Goal: Task Accomplishment & Management: Manage account settings

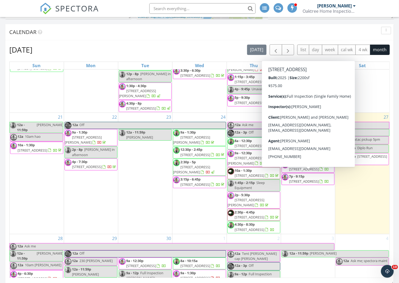
scroll to position [283, 0]
click at [319, 172] on span "[STREET_ADDRESS]" at bounding box center [304, 169] width 30 height 5
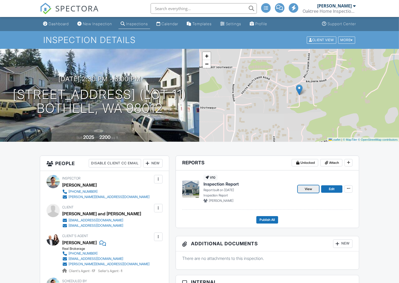
click at [311, 187] on span "View" at bounding box center [308, 189] width 7 height 5
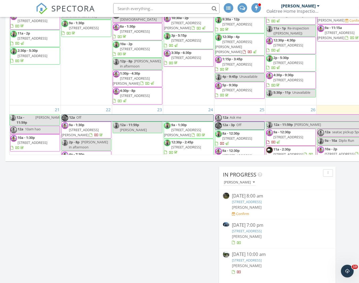
scroll to position [537, 359]
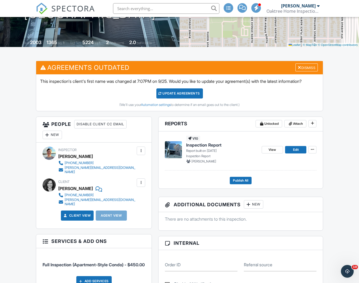
scroll to position [95, 0]
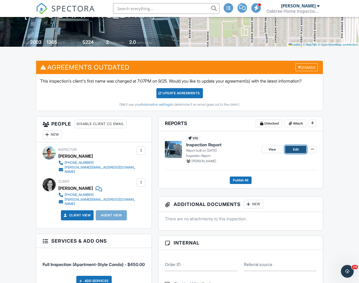
click at [300, 153] on link "Edit" at bounding box center [295, 149] width 21 height 7
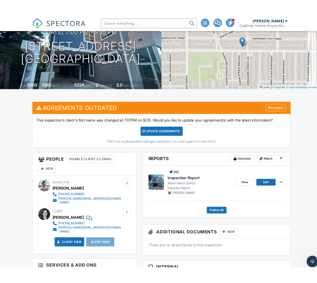
scroll to position [66, 0]
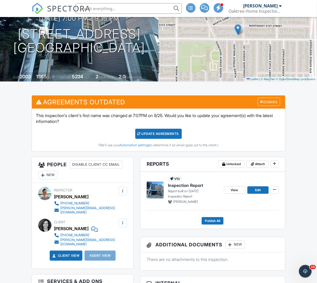
click at [124, 221] on div at bounding box center [122, 223] width 5 height 5
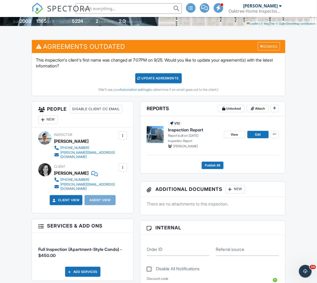
scroll to position [125, 0]
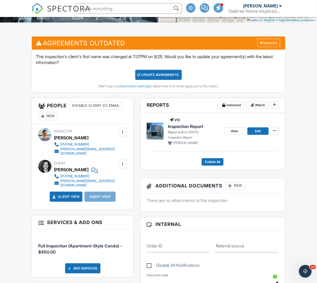
click at [123, 162] on div at bounding box center [122, 164] width 5 height 5
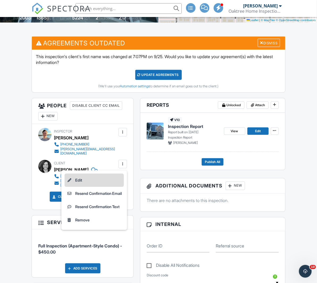
click at [80, 175] on li "Edit" at bounding box center [94, 180] width 59 height 13
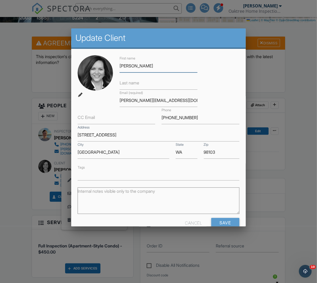
type input "Diane"
type input "Lee"
click at [217, 95] on div "First name Diane Last name Lee Email (required) melanie@georgebeasley.com CC Em…" at bounding box center [158, 118] width 168 height 126
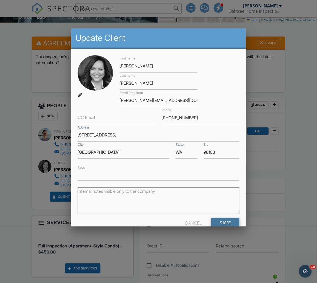
click at [228, 222] on input "Save" at bounding box center [225, 223] width 28 height 10
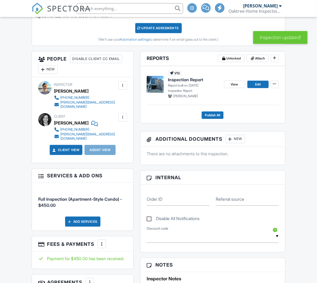
click at [49, 69] on div "New" at bounding box center [47, 69] width 19 height 9
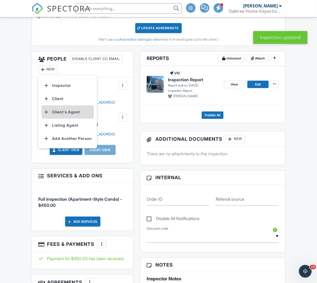
click at [80, 114] on li "Client's Agent" at bounding box center [67, 112] width 52 height 13
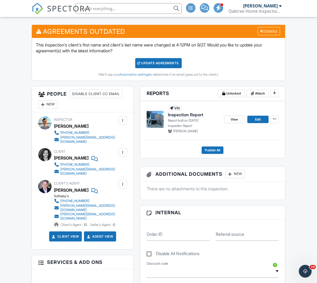
scroll to position [136, 0]
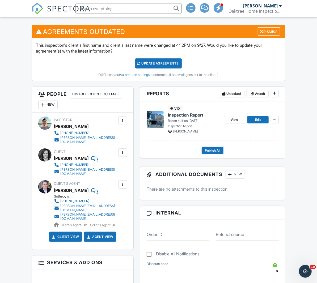
click at [170, 60] on div "Update Agreements" at bounding box center [158, 64] width 47 height 10
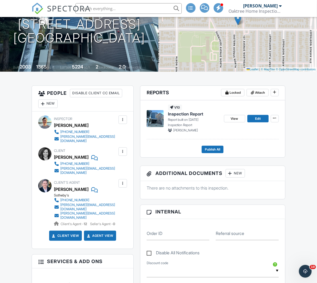
scroll to position [72, 0]
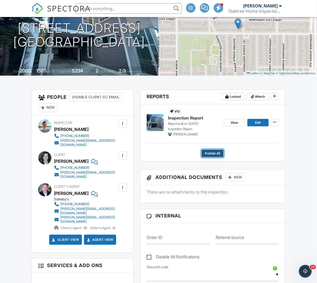
click at [215, 155] on span "Publish All" at bounding box center [212, 153] width 15 height 5
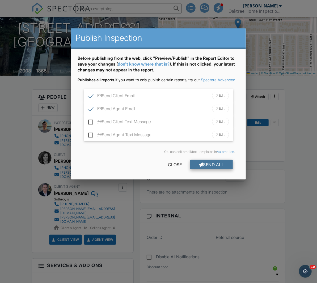
click at [209, 169] on div "Send All" at bounding box center [211, 165] width 43 height 10
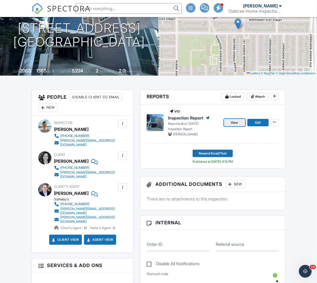
click at [238, 124] on span "View" at bounding box center [234, 122] width 7 height 5
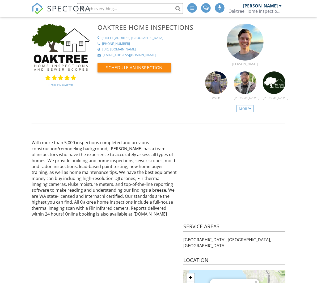
click at [63, 77] on div "(From 142 reviews)" at bounding box center [61, 81] width 58 height 12
click at [66, 84] on link "(From 142 reviews)" at bounding box center [61, 84] width 24 height 9
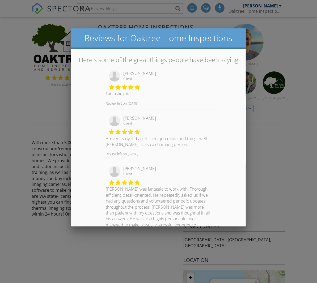
click at [44, 26] on div at bounding box center [158, 150] width 317 height 354
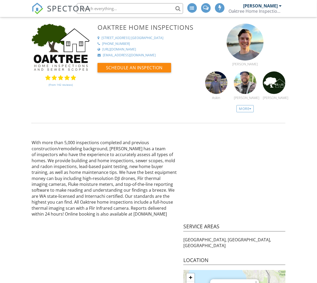
click at [57, 7] on span "SPECTORA" at bounding box center [69, 8] width 44 height 11
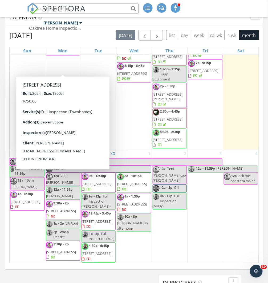
scroll to position [563, 0]
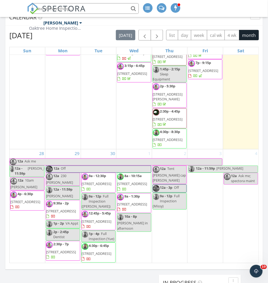
click at [28, 237] on div "28 12a Ask me 12a - 11:59p [PERSON_NAME] 12a 10am [PERSON_NAME] 4p - 6:30p [STR…" at bounding box center [27, 207] width 35 height 114
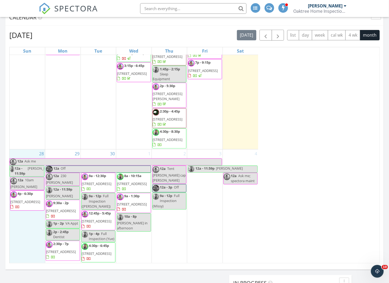
scroll to position [361, 0]
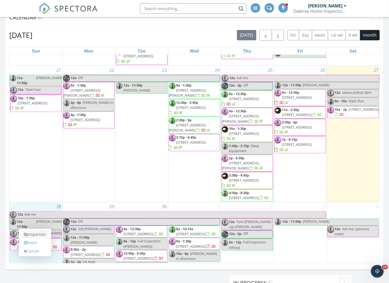
click at [42, 232] on link "Inspection" at bounding box center [34, 235] width 27 height 9
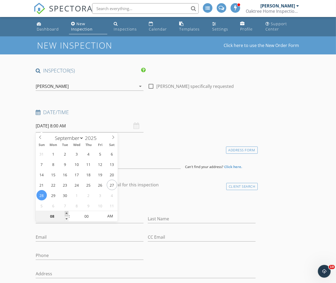
type input "09"
type input "[DATE] 9:00 AM"
click at [66, 213] on span at bounding box center [67, 213] width 4 height 5
type input "10"
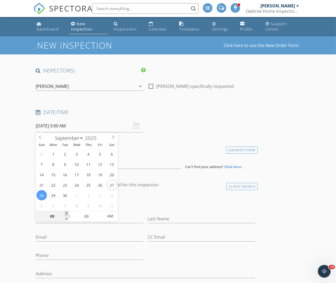
type input "[DATE] 10:00 AM"
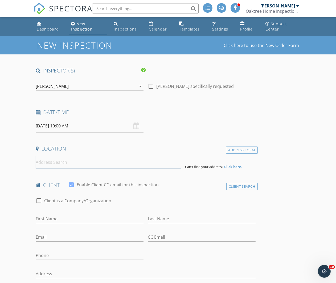
click at [60, 162] on input at bounding box center [108, 162] width 145 height 13
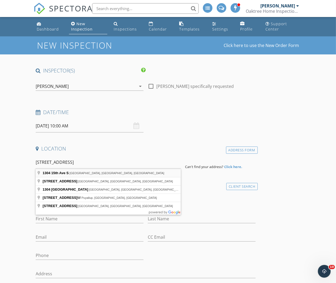
type input "[STREET_ADDRESS]"
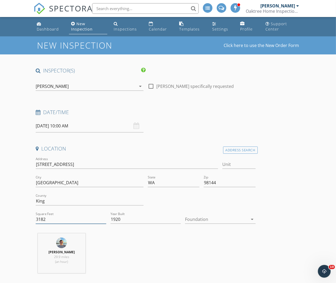
click at [67, 220] on input "3182" at bounding box center [71, 219] width 70 height 9
type input "2700"
click at [142, 245] on div "[PERSON_NAME] 29.9 miles (an hour)" at bounding box center [146, 256] width 224 height 44
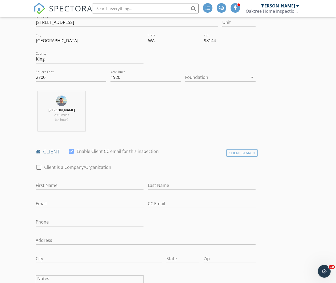
scroll to position [145, 0]
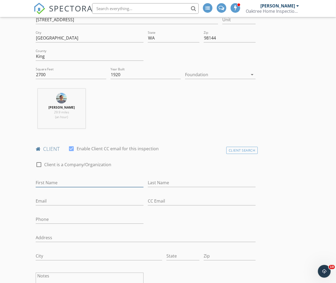
click at [55, 183] on input "First Name" at bounding box center [90, 183] width 108 height 9
type input "[PERSON_NAME]"
click at [72, 199] on input "Email" at bounding box center [90, 201] width 108 height 9
paste input "[EMAIL_ADDRESS][DOMAIN_NAME]"
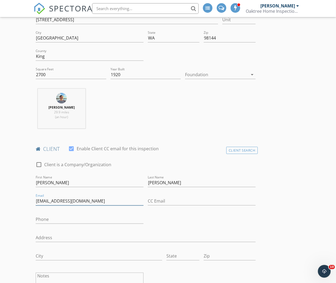
type input "[EMAIL_ADDRESS][DOMAIN_NAME]"
click at [56, 218] on input "Phone" at bounding box center [90, 219] width 108 height 9
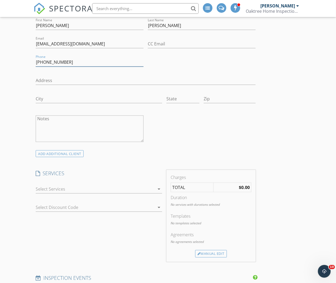
scroll to position [305, 0]
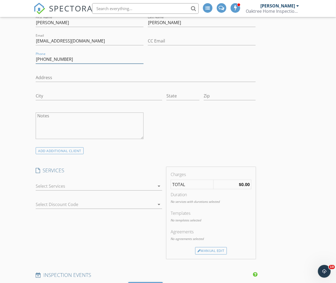
type input "[PHONE_NUMBER]"
click at [85, 190] on div "arrow_drop_down" at bounding box center [99, 189] width 126 height 14
click at [97, 185] on div at bounding box center [95, 186] width 119 height 9
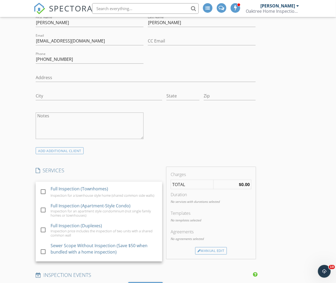
scroll to position [18, 0]
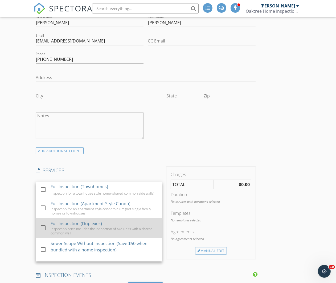
click at [88, 221] on div "Full Inspection (Duplexes)" at bounding box center [76, 224] width 51 height 6
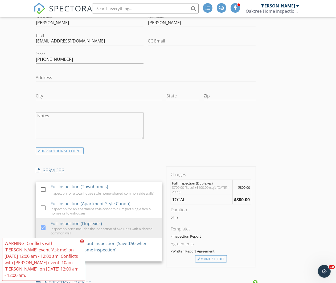
click at [157, 151] on div "ADD ADDITIONAL client" at bounding box center [146, 150] width 224 height 7
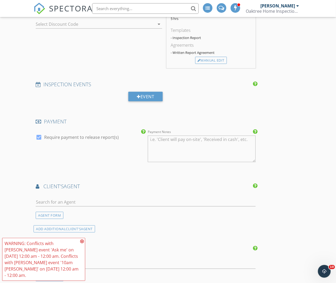
scroll to position [506, 0]
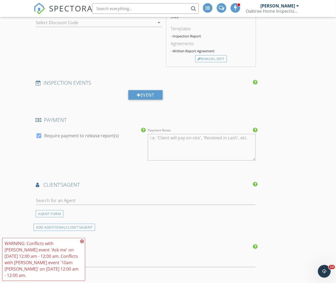
click at [95, 194] on div at bounding box center [145, 201] width 219 height 17
click at [94, 199] on input "text" at bounding box center [145, 201] width 219 height 9
type input "[PERSON_NAME] [PERSON_NAME]"
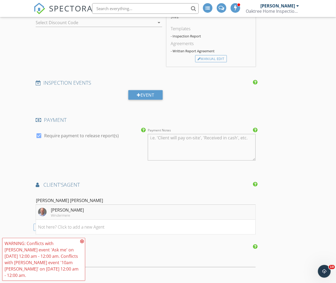
click at [51, 214] on div "Windermere" at bounding box center [67, 216] width 33 height 4
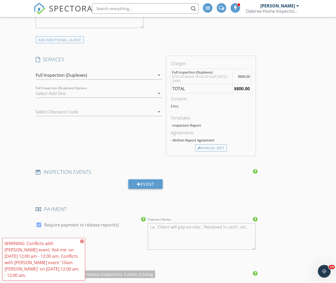
scroll to position [415, 0]
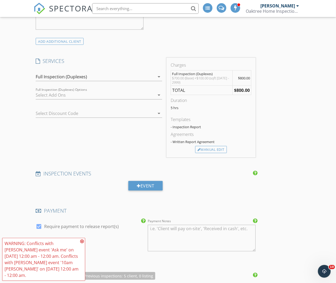
click at [32, 158] on div "New Inspection Click here to use the New Order Form INSPECTOR(S) check_box [PER…" at bounding box center [168, 172] width 336 height 1100
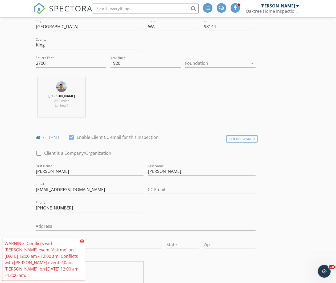
scroll to position [0, 0]
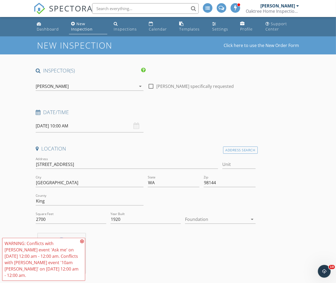
click at [83, 242] on icon at bounding box center [82, 242] width 4 height 4
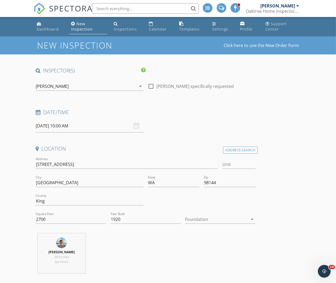
click at [49, 126] on input "[DATE] 10:00 AM" at bounding box center [90, 126] width 108 height 13
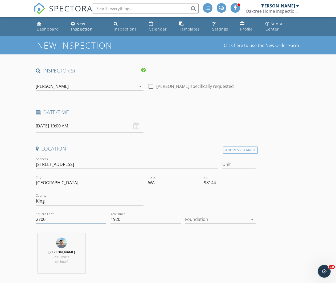
click at [47, 220] on input "2700" at bounding box center [71, 219] width 70 height 9
type input "2940"
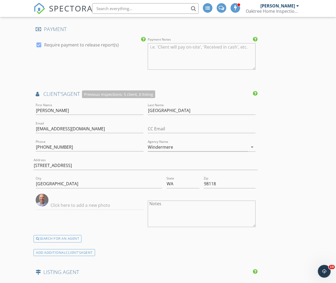
scroll to position [850, 0]
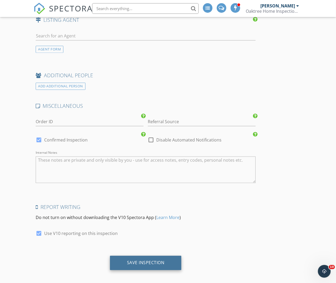
click at [152, 260] on div "Save Inspection" at bounding box center [145, 262] width 37 height 5
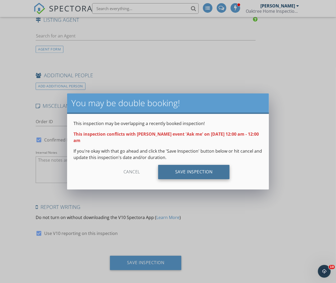
click at [195, 173] on div "Save Inspection" at bounding box center [194, 172] width 72 height 14
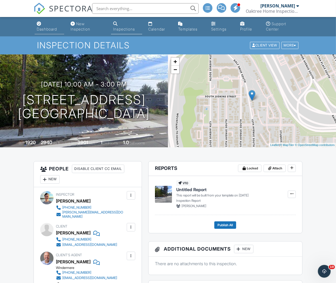
click at [40, 29] on div "Dashboard" at bounding box center [47, 29] width 20 height 5
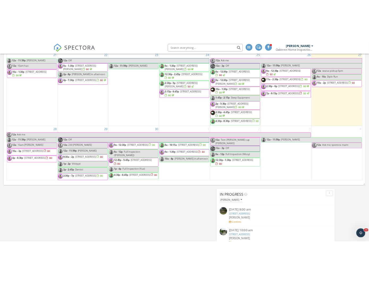
scroll to position [223, 0]
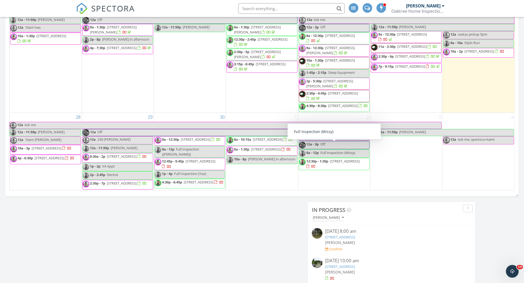
click at [284, 226] on div "[DATE] [PERSON_NAME] 12:00 am seatac pickup 5pm [PERSON_NAME] 10:00 am [STREET_…" at bounding box center [262, 93] width 524 height 537
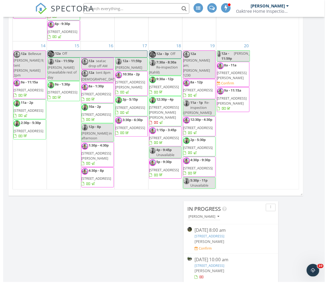
scroll to position [0, 0]
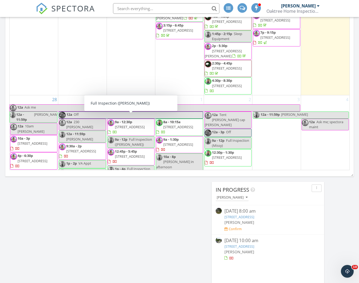
click at [137, 239] on div "[DATE] [PERSON_NAME] 12:00 am seatac pickup 5pm [PERSON_NAME] 10:00 am [STREET_…" at bounding box center [179, 73] width 359 height 537
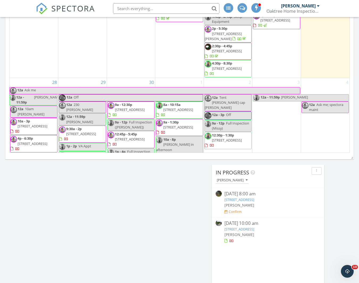
scroll to position [262, 0]
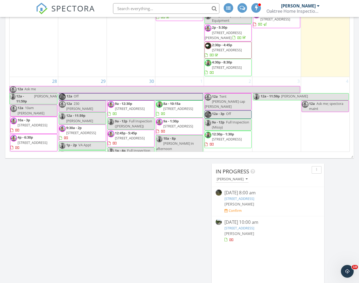
click at [227, 126] on div "2 12a Tent [PERSON_NAME] cap [PERSON_NAME] 12a - 3p Off 9a - 12p Full Inspectio…" at bounding box center [228, 127] width 48 height 100
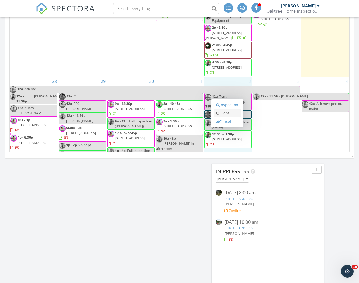
click at [238, 112] on link "Event" at bounding box center [227, 113] width 27 height 9
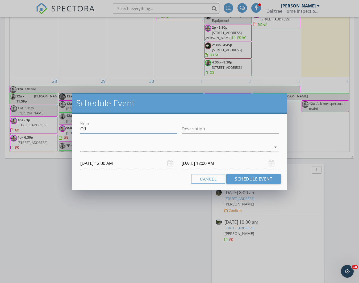
click at [161, 128] on input "Off" at bounding box center [128, 129] width 97 height 9
type input "tent [PERSON_NAME] and snoqualmie"
click at [157, 142] on div "check_box_outline_blank Askin Karaca check_box_outline_blank [PERSON_NAME] chec…" at bounding box center [179, 148] width 198 height 17
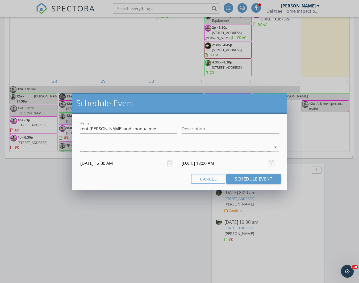
click at [153, 145] on div at bounding box center [175, 147] width 191 height 9
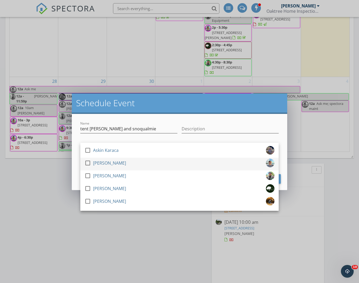
click at [113, 159] on div "[PERSON_NAME]" at bounding box center [109, 163] width 33 height 9
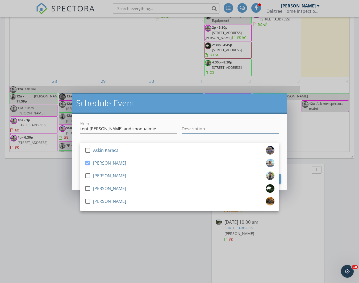
click at [186, 126] on input "Description" at bounding box center [230, 129] width 97 height 9
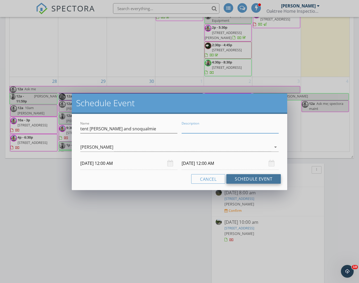
click at [251, 181] on button "Schedule Event" at bounding box center [253, 179] width 55 height 10
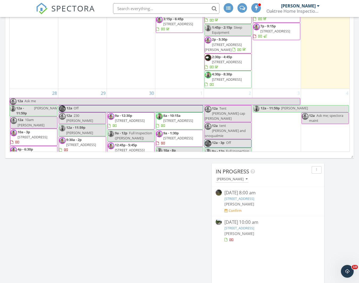
scroll to position [400, 0]
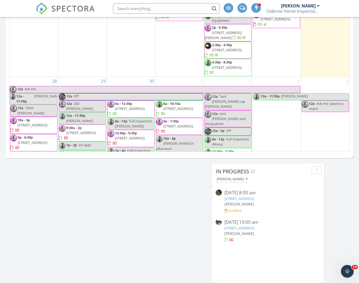
click at [151, 176] on div "[DATE] [PERSON_NAME] 12:00 am seatac pickup 5pm [PERSON_NAME] 10:00 am [STREET_…" at bounding box center [179, 54] width 359 height 537
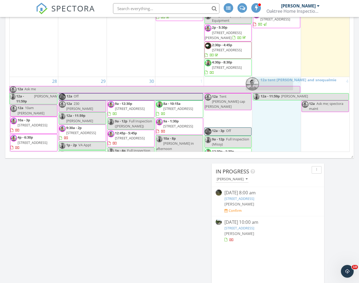
drag, startPoint x: 236, startPoint y: 81, endPoint x: 277, endPoint y: 83, distance: 41.5
click at [277, 83] on body "SPECTORA [PERSON_NAME] Oaktree Home Inspections Role: Inspector Change Role Das…" at bounding box center [179, 128] width 359 height 780
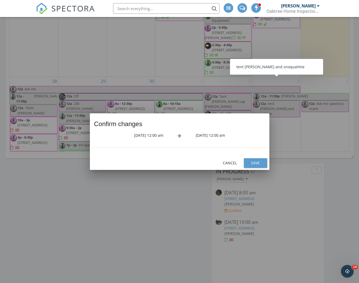
click at [252, 161] on div "Save" at bounding box center [255, 163] width 15 height 6
